Goal: Task Accomplishment & Management: Complete application form

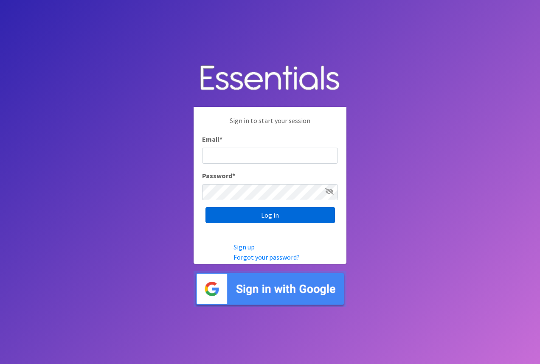
type input "[EMAIL_ADDRESS][DOMAIN_NAME]"
click at [272, 213] on input "Log in" at bounding box center [269, 215] width 129 height 16
type input "[EMAIL_ADDRESS][DOMAIN_NAME]"
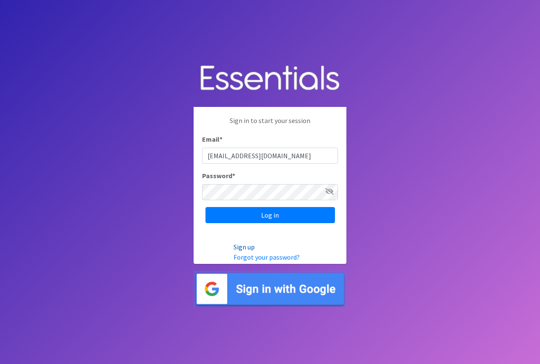
click at [244, 248] on link "Sign up" at bounding box center [243, 247] width 21 height 8
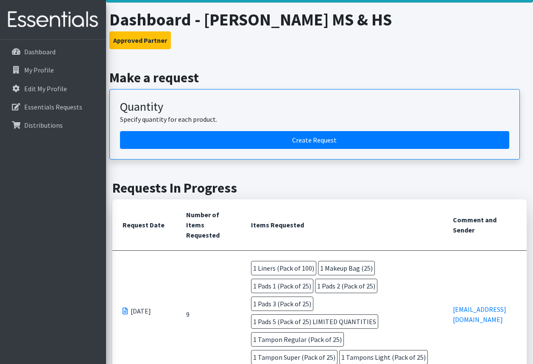
scroll to position [42, 0]
